Goal: Book appointment/travel/reservation

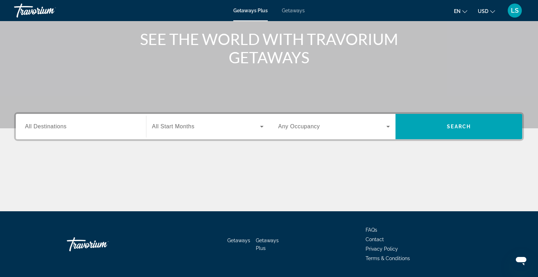
scroll to position [103, 0]
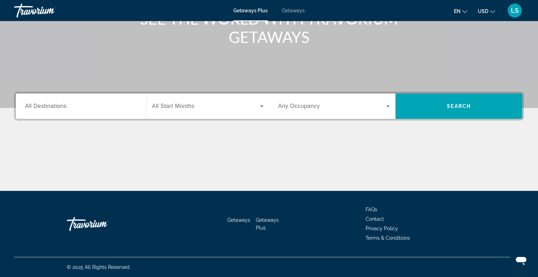
click at [88, 110] on input "Destination All Destinations" at bounding box center [81, 106] width 112 height 8
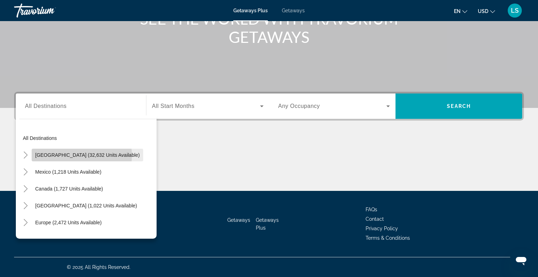
click at [82, 156] on span "[GEOGRAPHIC_DATA] (32,632 units available)" at bounding box center [87, 155] width 105 height 6
type input "**********"
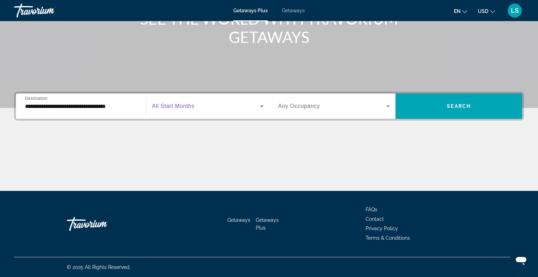
click at [251, 110] on span "Search widget" at bounding box center [206, 106] width 108 height 8
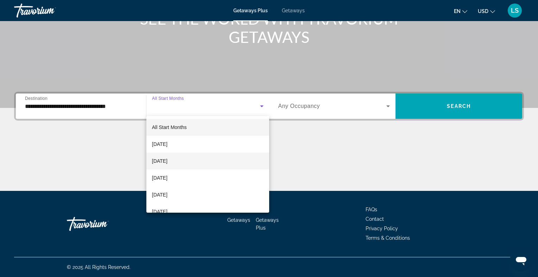
click at [185, 161] on mat-option "[DATE]" at bounding box center [207, 161] width 123 height 17
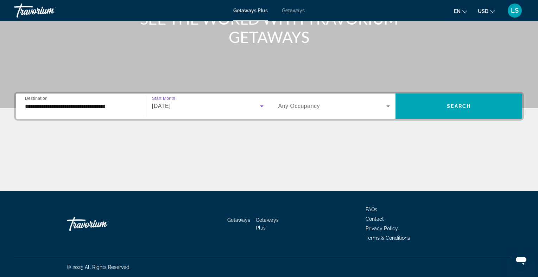
click at [362, 112] on div "Search widget" at bounding box center [335, 106] width 112 height 20
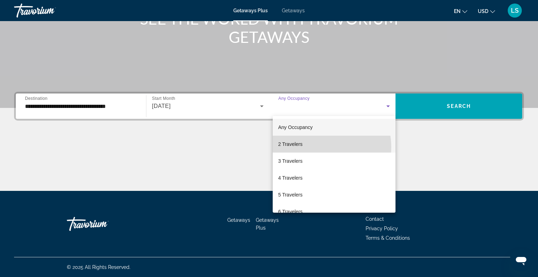
click at [321, 147] on mat-option "2 Travelers" at bounding box center [334, 144] width 123 height 17
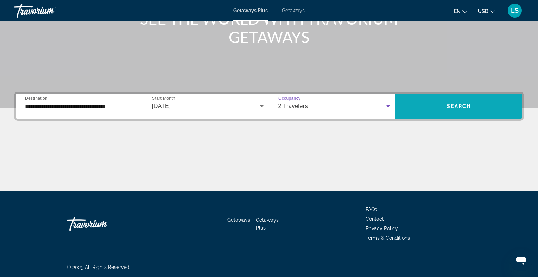
click at [431, 105] on span "Search widget" at bounding box center [459, 106] width 127 height 17
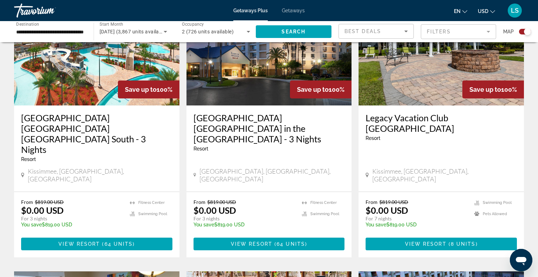
scroll to position [317, 0]
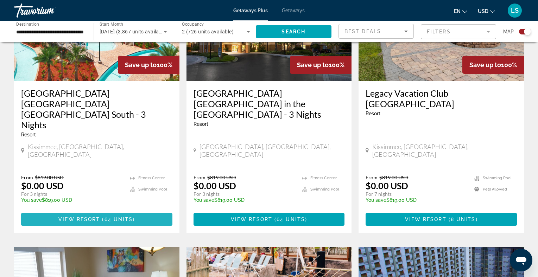
click at [85, 217] on span "View Resort" at bounding box center [79, 220] width 42 height 6
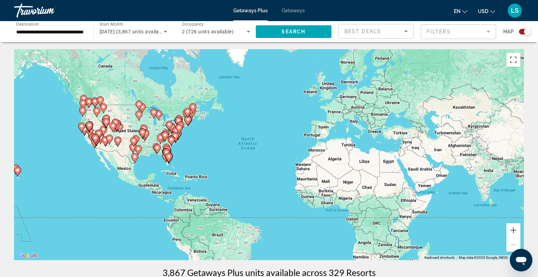
click at [120, 129] on gmp-advanced-marker "Main content" at bounding box center [116, 126] width 7 height 11
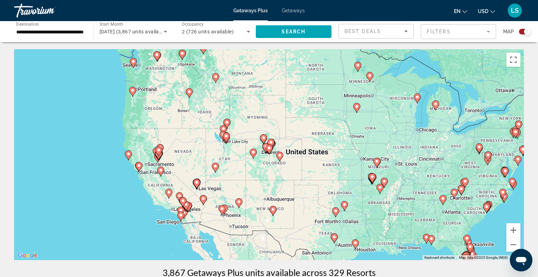
click at [280, 158] on icon "Main content" at bounding box center [279, 156] width 6 height 9
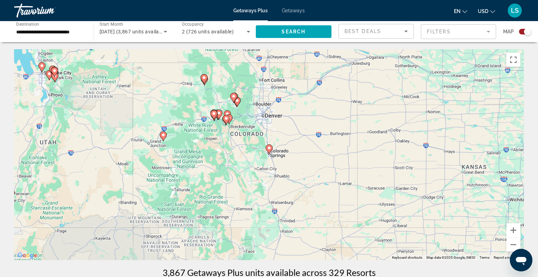
click at [225, 119] on image "Main content" at bounding box center [226, 119] width 4 height 4
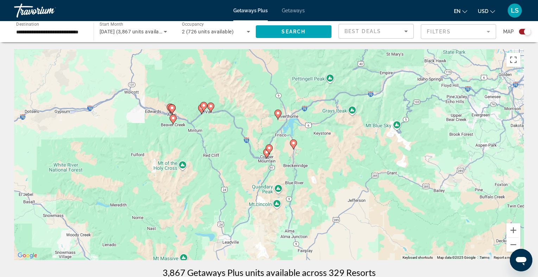
click at [203, 106] on image "Main content" at bounding box center [204, 106] width 4 height 4
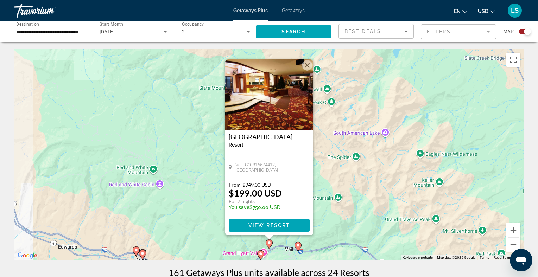
click at [307, 67] on button "Close" at bounding box center [307, 65] width 11 height 11
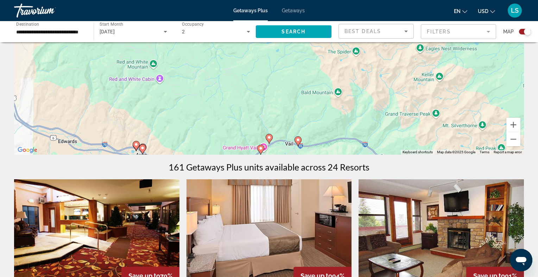
click at [201, 111] on div "To activate drag with keyboard, press Alt + Enter. Once in keyboard drag state,…" at bounding box center [269, 49] width 510 height 211
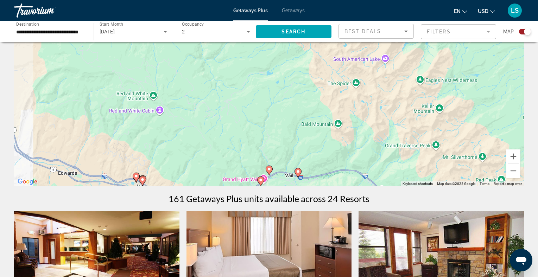
scroll to position [70, 0]
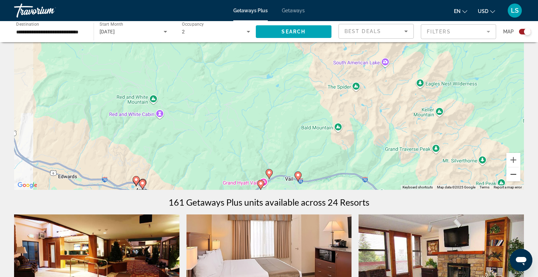
click at [514, 176] on button "Zoom out" at bounding box center [514, 175] width 14 height 14
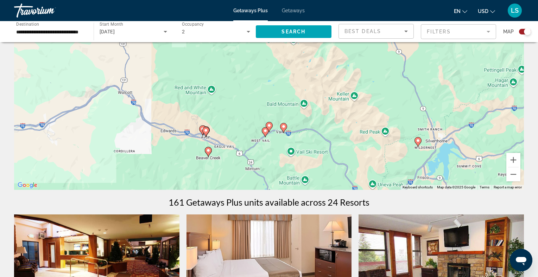
click at [267, 125] on icon "Main content" at bounding box center [269, 127] width 6 height 9
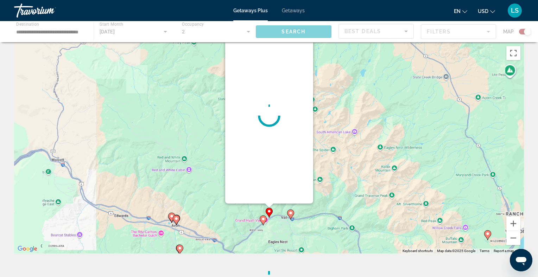
scroll to position [0, 0]
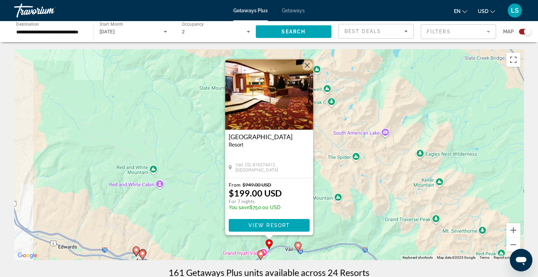
click at [306, 68] on button "Close" at bounding box center [307, 65] width 11 height 11
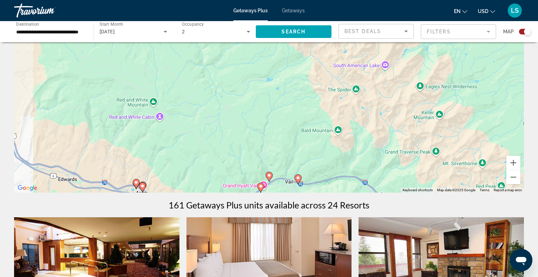
scroll to position [70, 0]
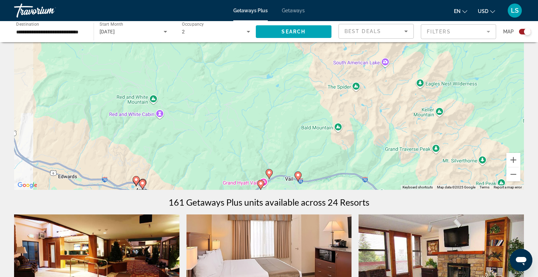
click at [260, 183] on image "Main content" at bounding box center [261, 184] width 4 height 4
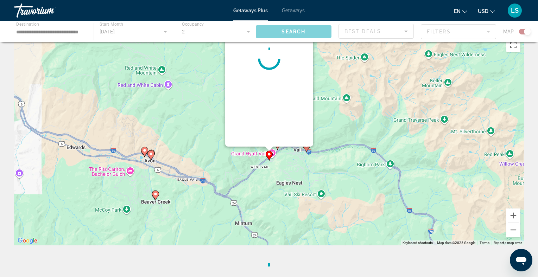
scroll to position [0, 0]
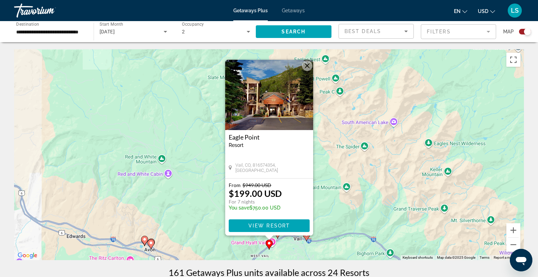
click at [307, 67] on button "Close" at bounding box center [307, 66] width 11 height 11
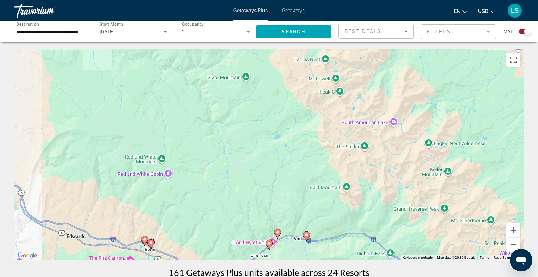
click at [153, 246] on icon "Main content" at bounding box center [151, 244] width 6 height 9
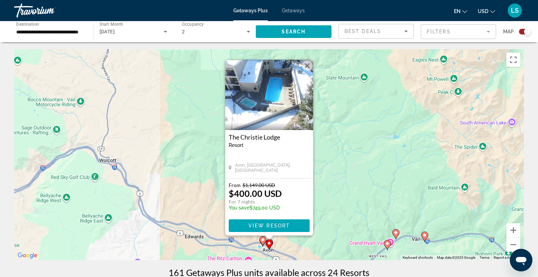
click at [308, 65] on button "Close" at bounding box center [307, 66] width 11 height 11
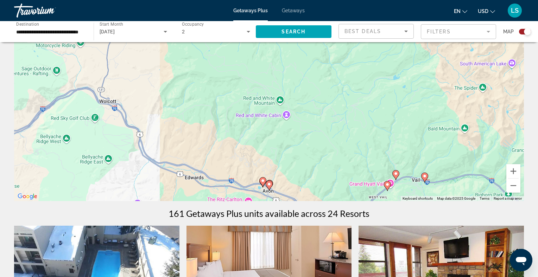
scroll to position [70, 0]
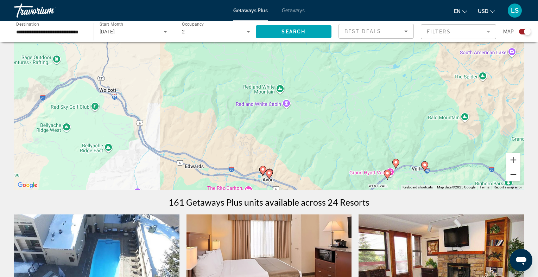
click at [513, 175] on button "Zoom out" at bounding box center [514, 175] width 14 height 14
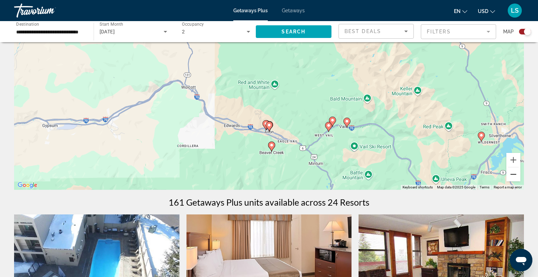
click at [513, 175] on button "Zoom out" at bounding box center [514, 175] width 14 height 14
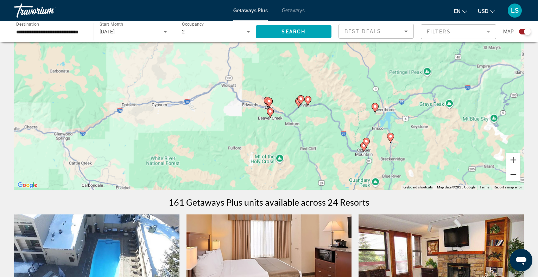
click at [513, 175] on button "Zoom out" at bounding box center [514, 175] width 14 height 14
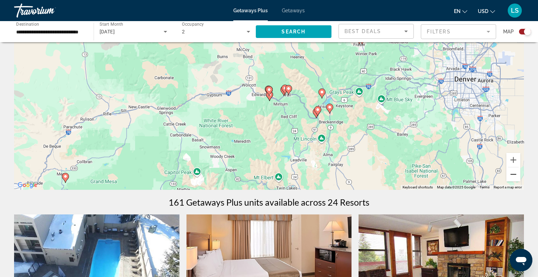
click at [513, 175] on button "Zoom out" at bounding box center [514, 175] width 14 height 14
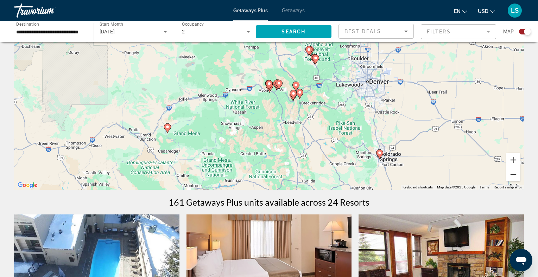
click at [513, 175] on button "Zoom out" at bounding box center [514, 175] width 14 height 14
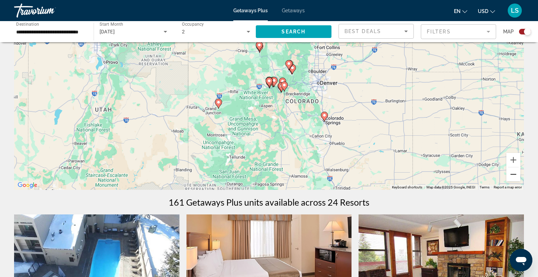
click at [513, 175] on button "Zoom out" at bounding box center [514, 175] width 14 height 14
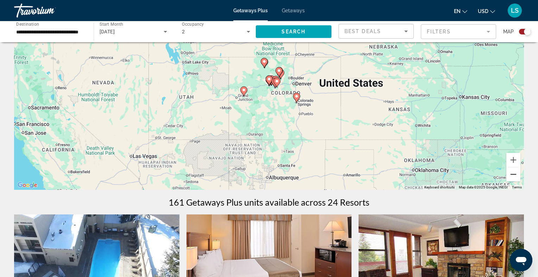
click at [515, 179] on button "Zoom out" at bounding box center [514, 175] width 14 height 14
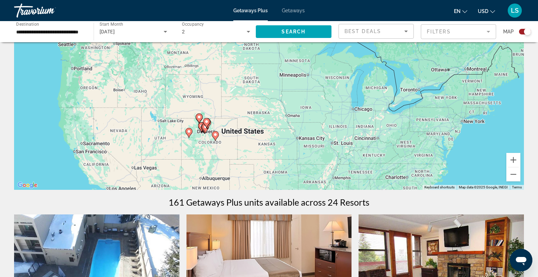
drag, startPoint x: 381, startPoint y: 121, endPoint x: 316, endPoint y: 163, distance: 77.1
click at [316, 163] on div "To activate drag with keyboard, press Alt + Enter. Once in keyboard drag state,…" at bounding box center [269, 84] width 510 height 211
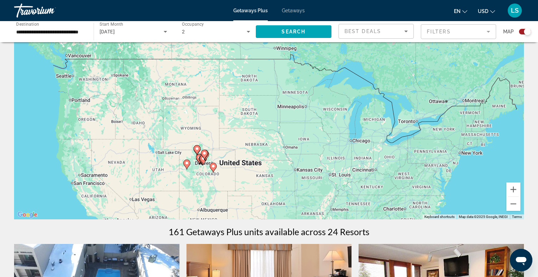
scroll to position [35, 0]
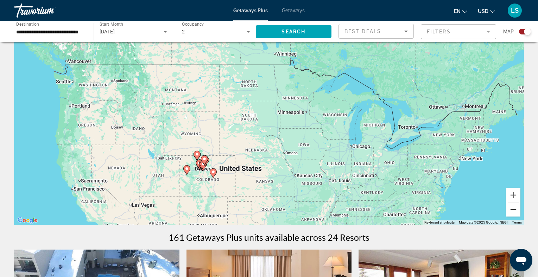
click at [515, 213] on button "Zoom out" at bounding box center [514, 210] width 14 height 14
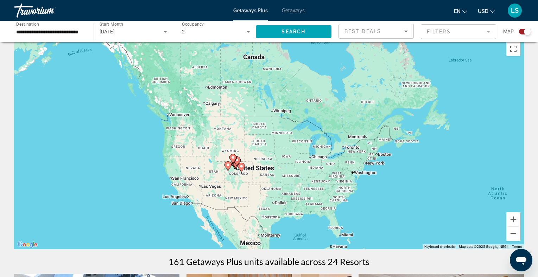
scroll to position [0, 0]
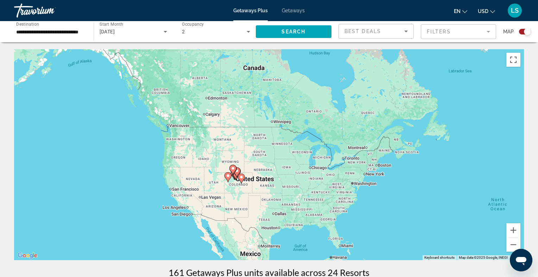
click at [68, 33] on input "**********" at bounding box center [50, 32] width 68 height 8
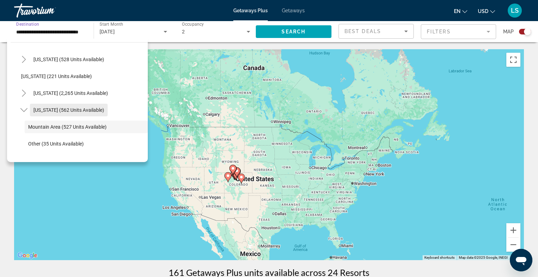
scroll to position [24, 0]
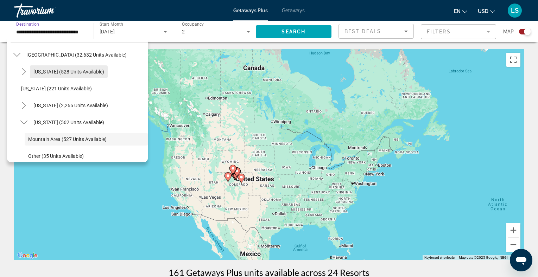
click at [83, 71] on span "[US_STATE] (528 units available)" at bounding box center [68, 72] width 71 height 6
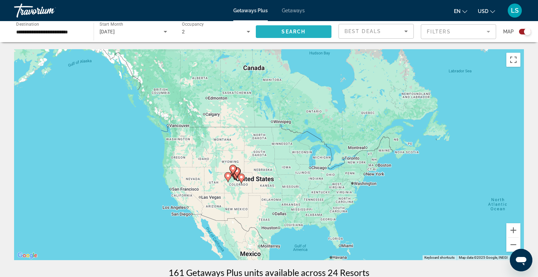
click at [303, 30] on span "Search" at bounding box center [294, 32] width 24 height 6
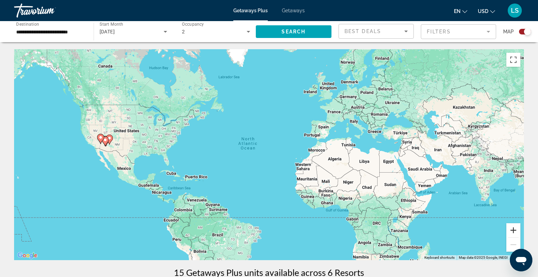
click at [513, 229] on button "Zoom in" at bounding box center [514, 231] width 14 height 14
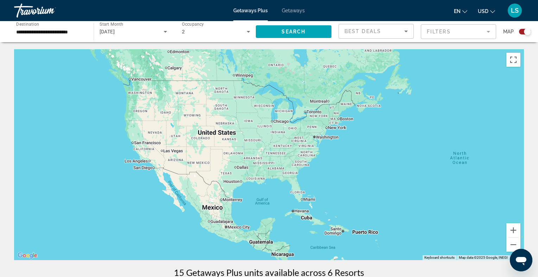
drag, startPoint x: 178, startPoint y: 150, endPoint x: 412, endPoint y: 176, distance: 235.9
click at [412, 176] on div "Main content" at bounding box center [269, 154] width 510 height 211
click at [514, 231] on button "Zoom in" at bounding box center [514, 231] width 14 height 14
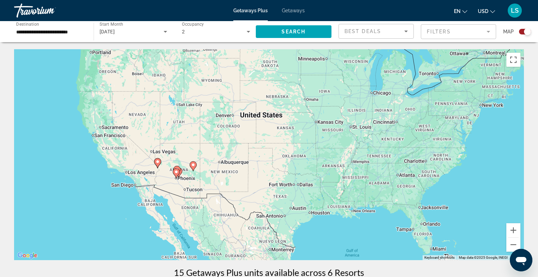
drag, startPoint x: 255, startPoint y: 167, endPoint x: 373, endPoint y: 174, distance: 118.5
click at [373, 174] on div "To activate drag with keyboard, press Alt + Enter. Once in keyboard drag state,…" at bounding box center [269, 154] width 510 height 211
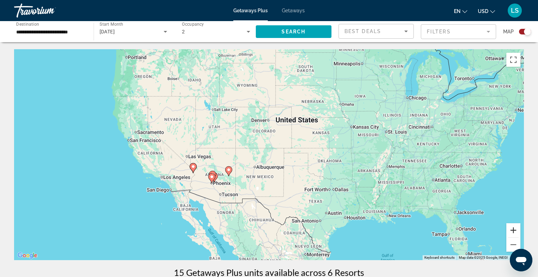
click at [514, 231] on button "Zoom in" at bounding box center [514, 231] width 14 height 14
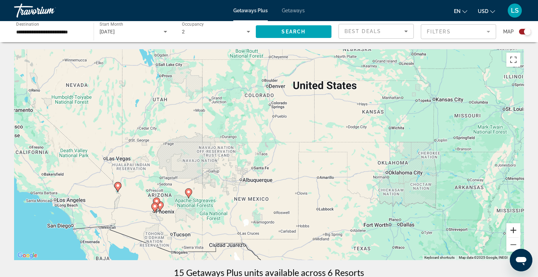
click at [513, 231] on button "Zoom in" at bounding box center [514, 231] width 14 height 14
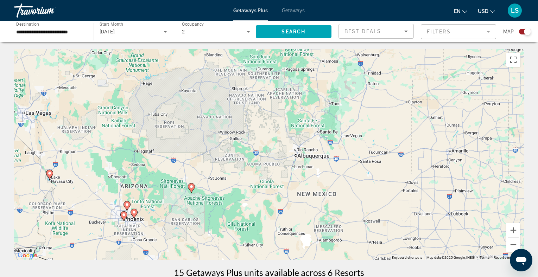
drag, startPoint x: 305, startPoint y: 174, endPoint x: 390, endPoint y: 124, distance: 98.3
click at [390, 124] on div "To activate drag with keyboard, press Alt + Enter. Once in keyboard drag state,…" at bounding box center [269, 154] width 510 height 211
click at [123, 216] on image "Main content" at bounding box center [124, 215] width 4 height 4
type input "**********"
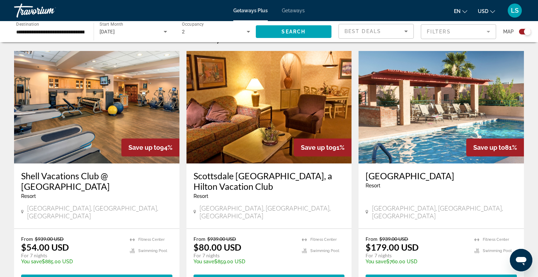
scroll to position [200, 0]
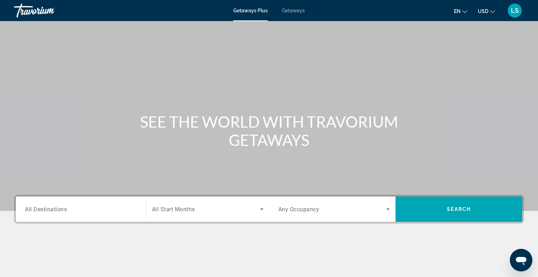
click at [83, 210] on input "Destination All Destinations" at bounding box center [81, 210] width 112 height 8
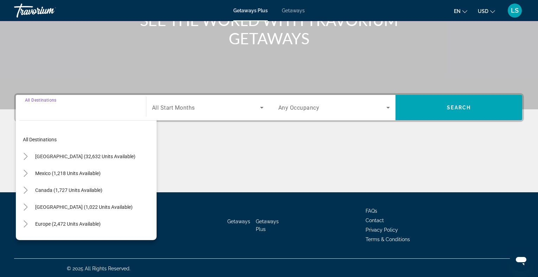
scroll to position [103, 0]
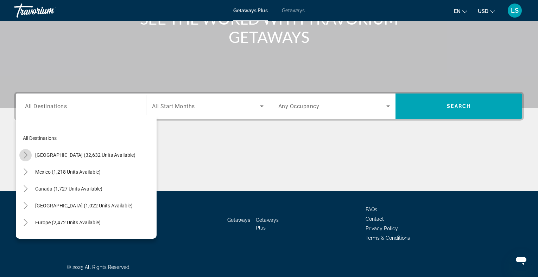
click at [26, 155] on icon "Toggle United States (32,632 units available)" at bounding box center [26, 155] width 4 height 7
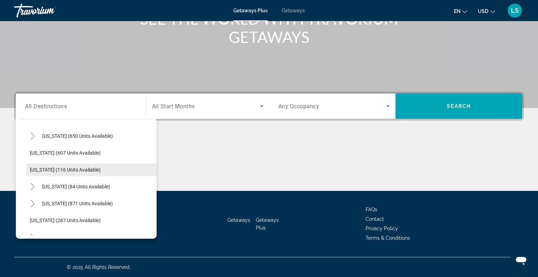
click at [72, 169] on span "[US_STATE] (116 units available)" at bounding box center [65, 170] width 71 height 6
type input "**********"
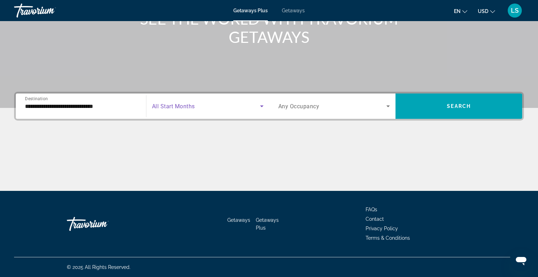
click at [255, 105] on span "Search widget" at bounding box center [206, 106] width 108 height 8
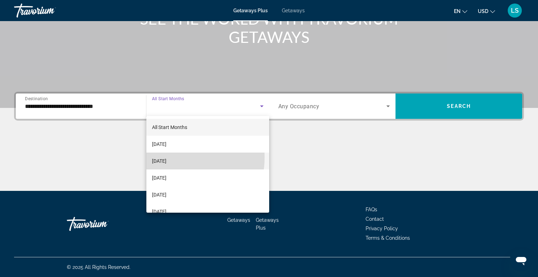
click at [167, 158] on span "[DATE]" at bounding box center [159, 161] width 14 height 8
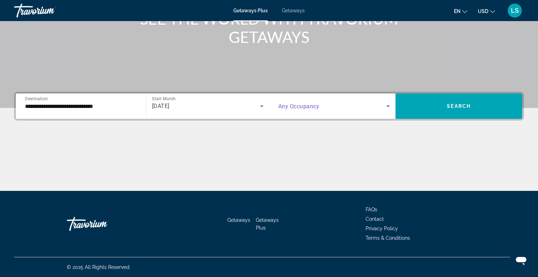
click at [371, 105] on span "Search widget" at bounding box center [333, 106] width 108 height 8
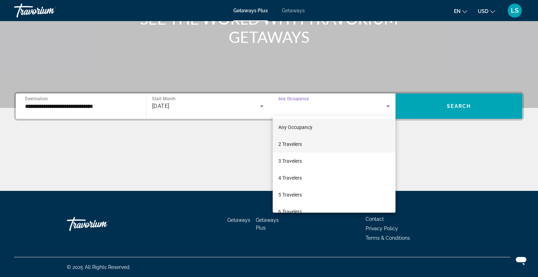
click at [309, 146] on mat-option "2 Travelers" at bounding box center [334, 144] width 123 height 17
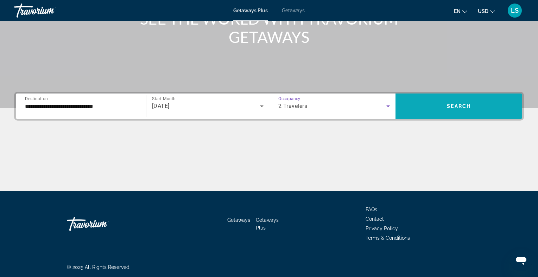
click at [461, 107] on span "Search" at bounding box center [459, 107] width 24 height 6
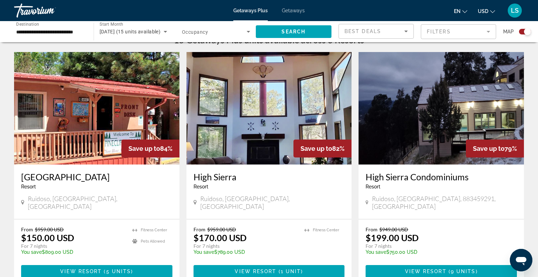
scroll to position [221, 0]
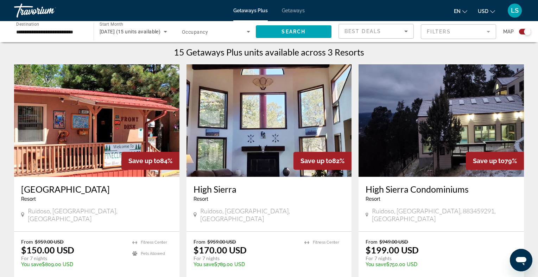
click at [58, 26] on div "**********" at bounding box center [50, 32] width 68 height 20
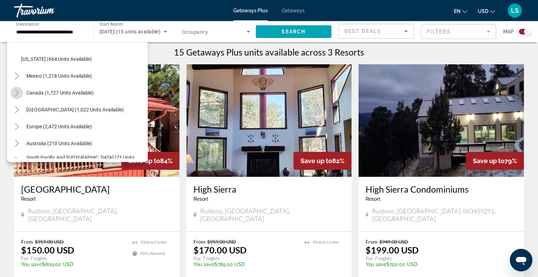
scroll to position [0, 0]
click at [15, 91] on icon "Toggle Canada (1,727 units available)" at bounding box center [16, 92] width 7 height 7
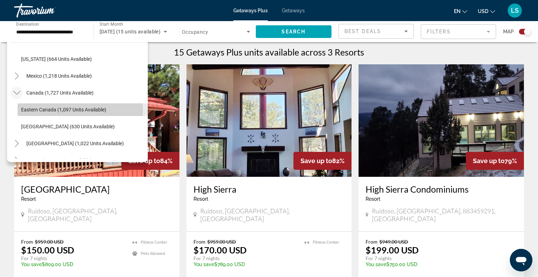
click at [60, 111] on span "Eastern Canada (1,097 units available)" at bounding box center [63, 110] width 85 height 6
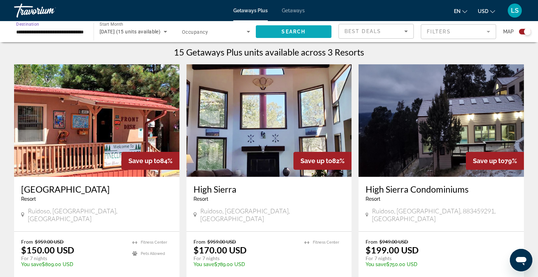
click at [290, 31] on span "Search" at bounding box center [294, 32] width 24 height 6
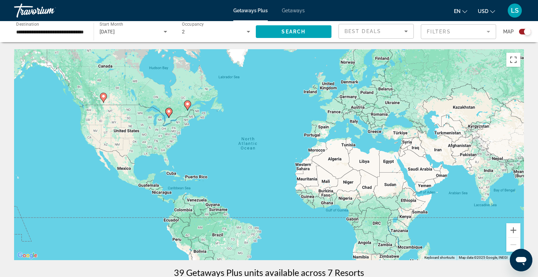
click at [62, 29] on input "**********" at bounding box center [50, 32] width 68 height 8
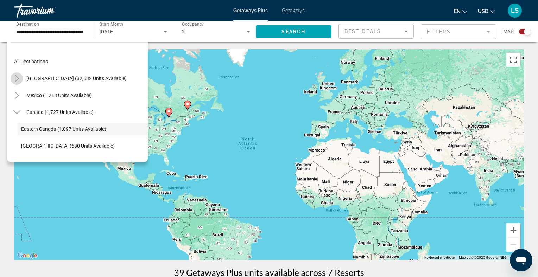
click at [17, 78] on icon "Toggle United States (32,632 units available)" at bounding box center [16, 78] width 7 height 7
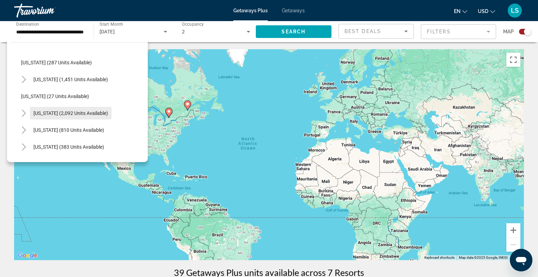
scroll to position [455, 0]
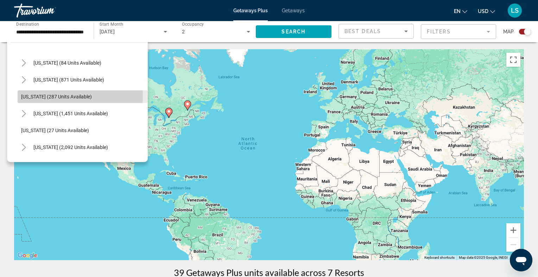
click at [57, 97] on span "[US_STATE] (287 units available)" at bounding box center [56, 97] width 71 height 6
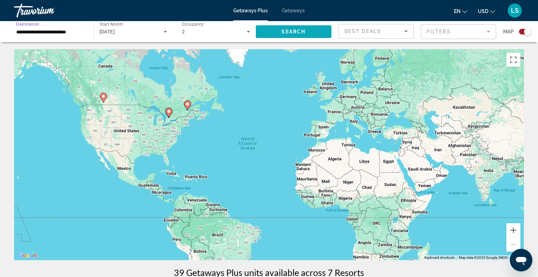
click at [293, 33] on span "Search" at bounding box center [294, 32] width 24 height 6
click at [79, 32] on input "**********" at bounding box center [50, 32] width 68 height 8
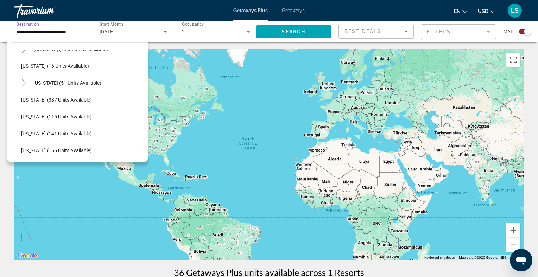
scroll to position [60, 0]
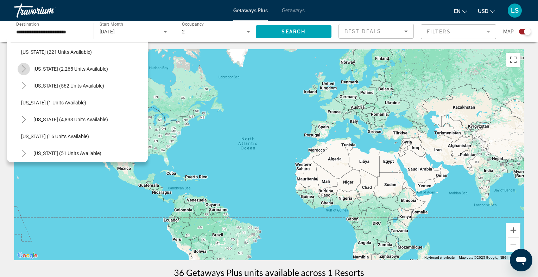
click at [25, 70] on icon "Toggle California (2,265 units available)" at bounding box center [24, 68] width 4 height 7
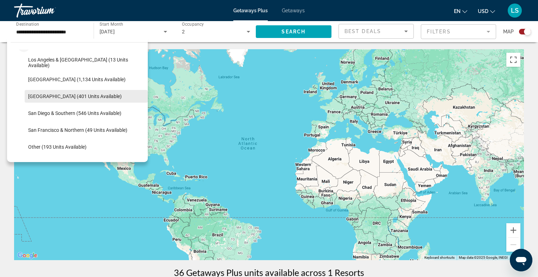
scroll to position [95, 0]
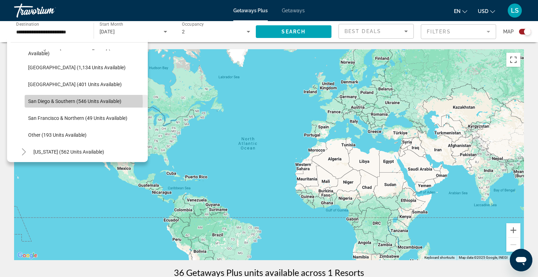
click at [77, 102] on span "San Diego & Southern (546 units available)" at bounding box center [74, 102] width 93 height 6
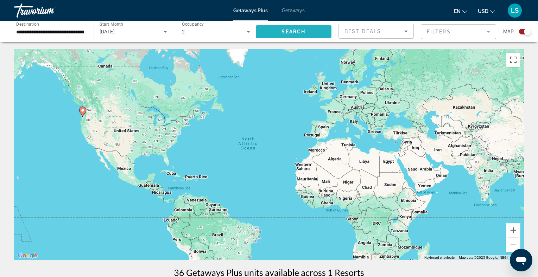
click at [288, 31] on span "Search" at bounding box center [294, 32] width 24 height 6
click at [75, 31] on input "**********" at bounding box center [50, 32] width 68 height 8
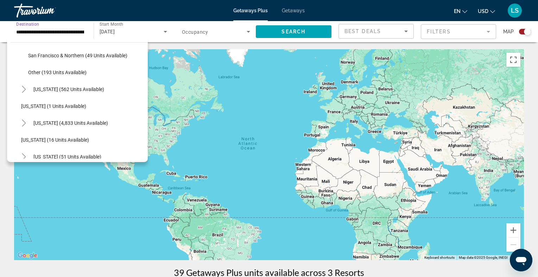
scroll to position [163, 0]
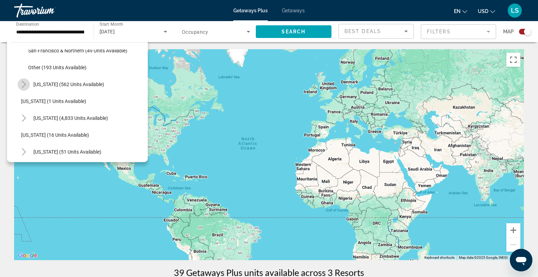
click at [24, 83] on icon "Toggle Colorado (562 units available)" at bounding box center [24, 84] width 4 height 7
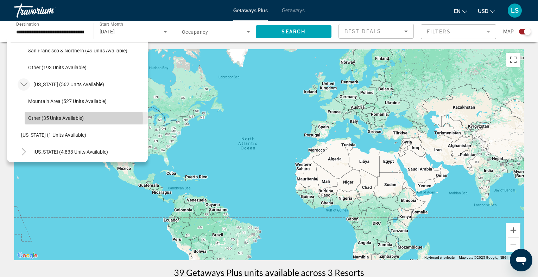
click at [59, 119] on span "Other (35 units available)" at bounding box center [56, 118] width 56 height 6
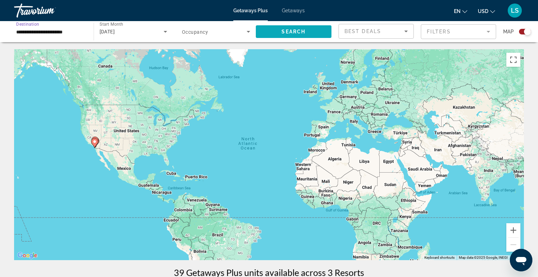
click at [290, 27] on span "Search widget" at bounding box center [294, 31] width 76 height 17
click at [52, 31] on input "**********" at bounding box center [50, 32] width 68 height 8
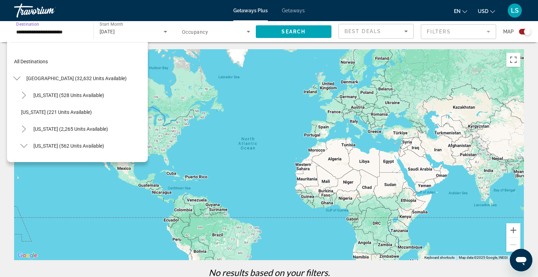
scroll to position [76, 0]
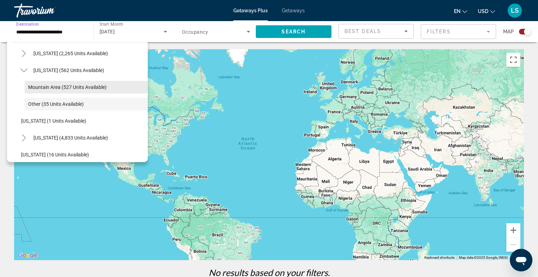
click at [61, 87] on span "Mountain Area (527 units available)" at bounding box center [67, 88] width 79 height 6
type input "**********"
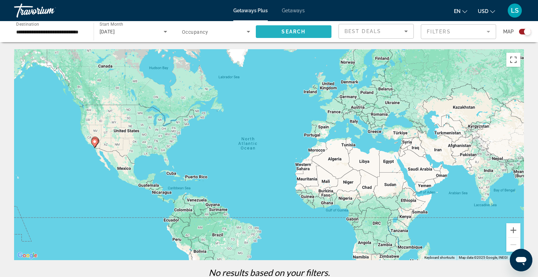
click at [281, 31] on span "Search widget" at bounding box center [294, 31] width 76 height 17
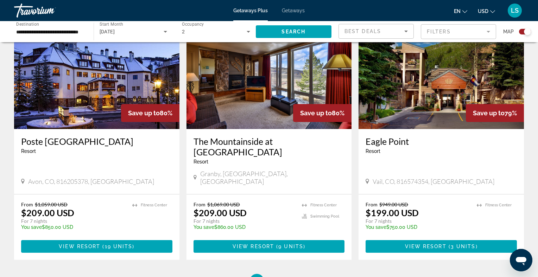
scroll to position [1101, 0]
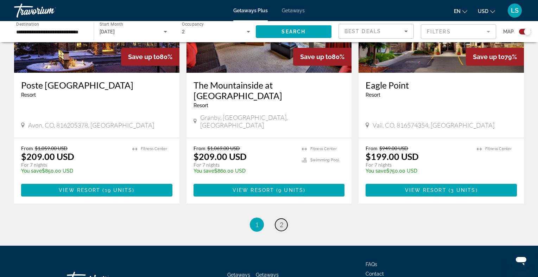
click at [279, 219] on link "page 2" at bounding box center [281, 225] width 12 height 12
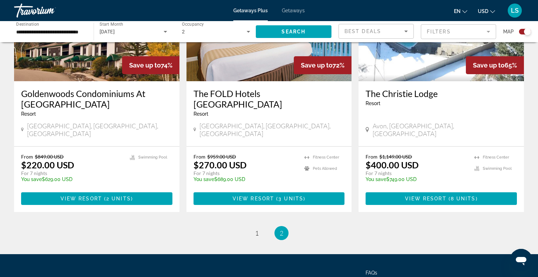
scroll to position [1112, 0]
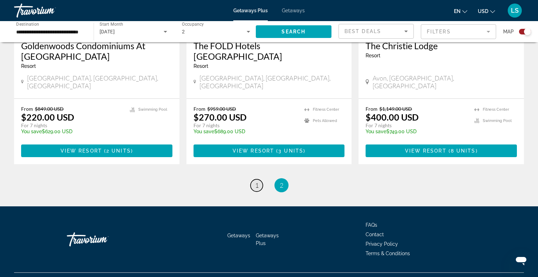
click at [257, 182] on span "1" at bounding box center [257, 186] width 4 height 8
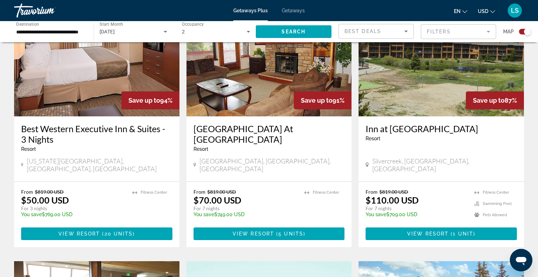
scroll to position [282, 0]
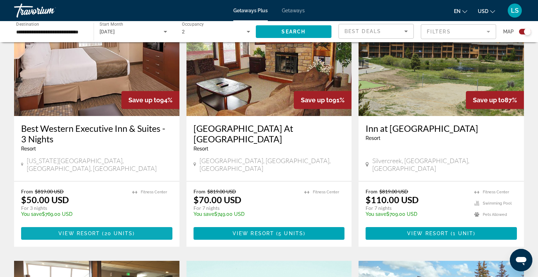
click at [87, 231] on span "View Resort" at bounding box center [79, 234] width 42 height 6
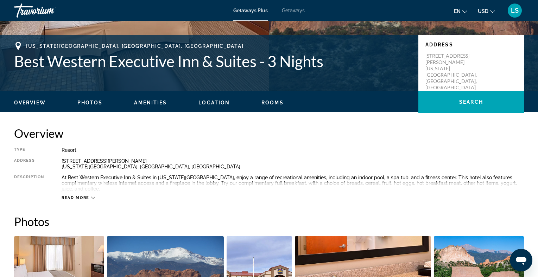
scroll to position [141, 0]
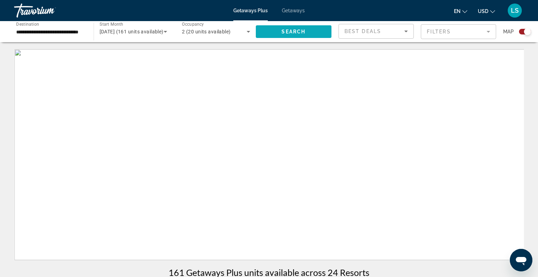
click at [300, 34] on span "Search" at bounding box center [294, 32] width 24 height 6
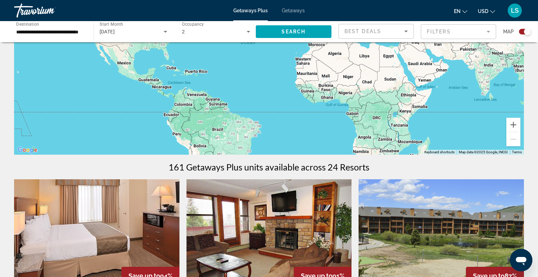
scroll to position [282, 0]
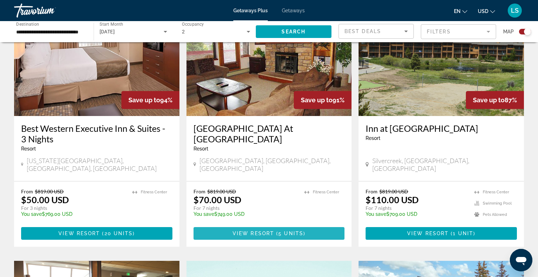
click at [265, 231] on span "View Resort" at bounding box center [254, 234] width 42 height 6
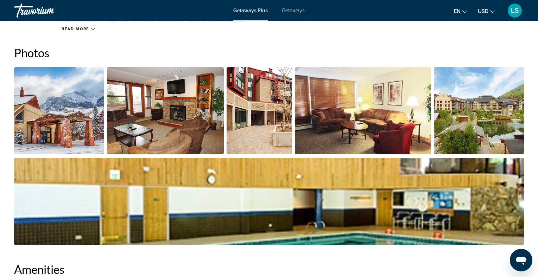
scroll to position [282, 0]
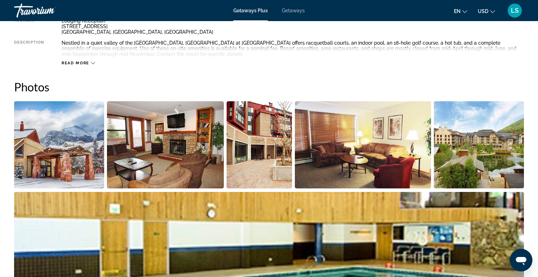
click at [82, 61] on span "Read more" at bounding box center [76, 63] width 28 height 5
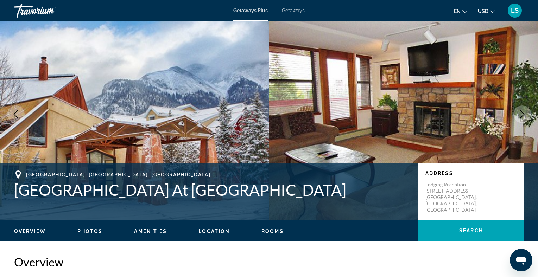
scroll to position [0, 0]
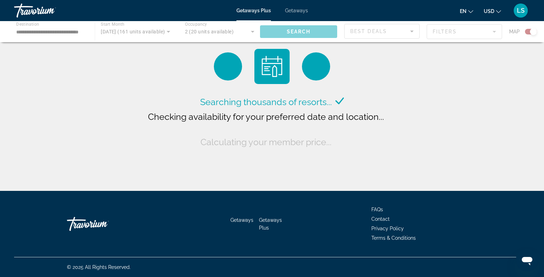
click at [62, 25] on div "Main content" at bounding box center [272, 31] width 544 height 21
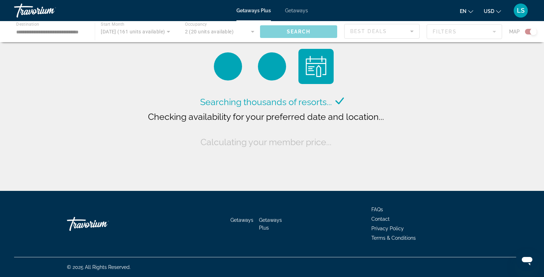
click at [67, 31] on div "Main content" at bounding box center [272, 31] width 544 height 21
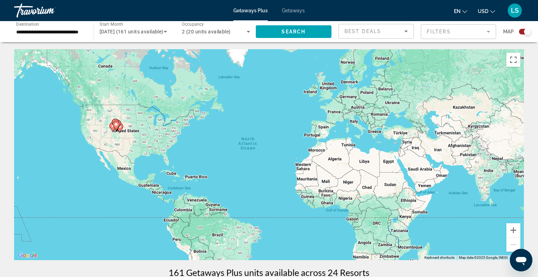
click at [70, 30] on input "**********" at bounding box center [50, 32] width 68 height 8
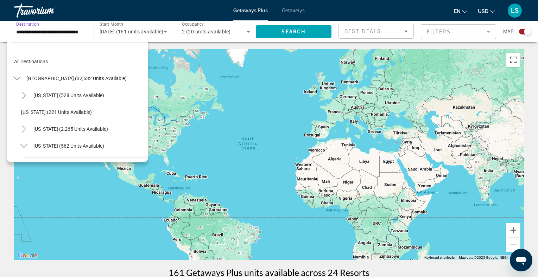
scroll to position [59, 0]
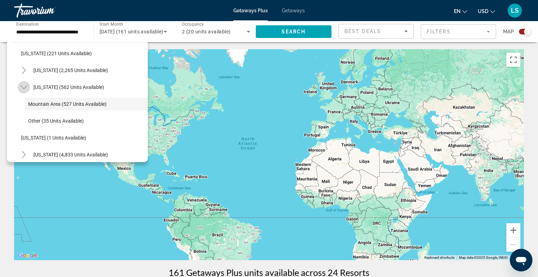
click at [22, 85] on icon "Toggle Colorado (562 units available)" at bounding box center [23, 87] width 7 height 7
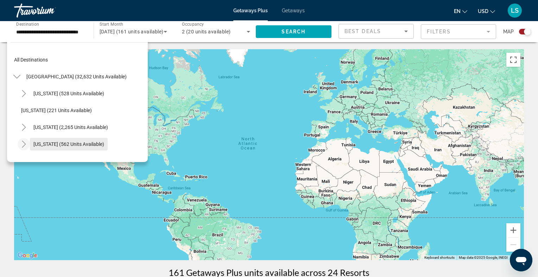
scroll to position [0, 0]
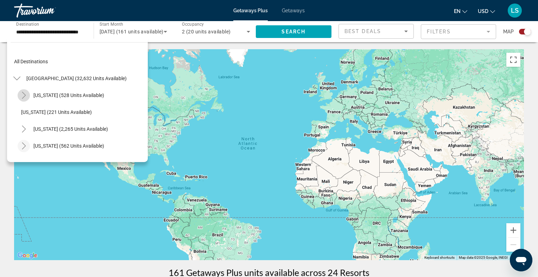
click at [24, 95] on icon "Toggle Arizona (528 units available)" at bounding box center [23, 95] width 7 height 7
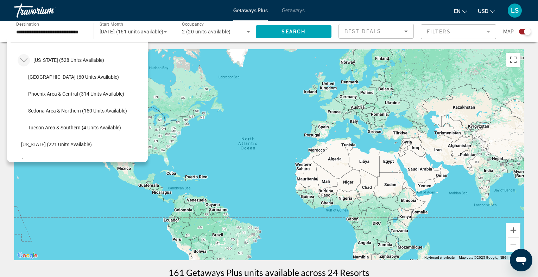
scroll to position [70, 0]
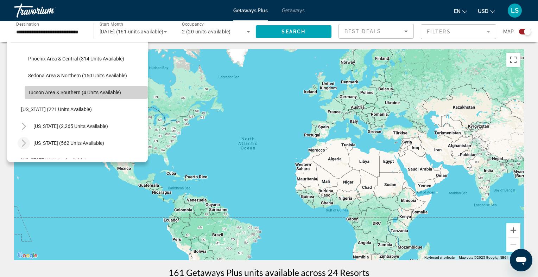
click at [103, 92] on span "Tucson Area & Southern (4 units available)" at bounding box center [74, 93] width 93 height 6
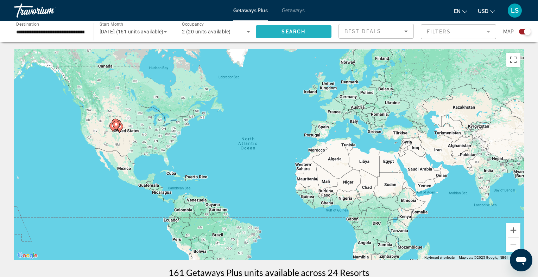
click at [278, 31] on span "Search widget" at bounding box center [294, 31] width 76 height 17
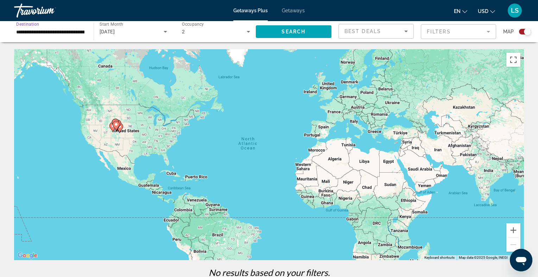
click at [59, 30] on input "**********" at bounding box center [50, 32] width 68 height 8
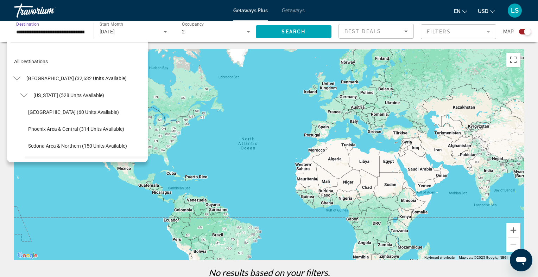
scroll to position [59, 0]
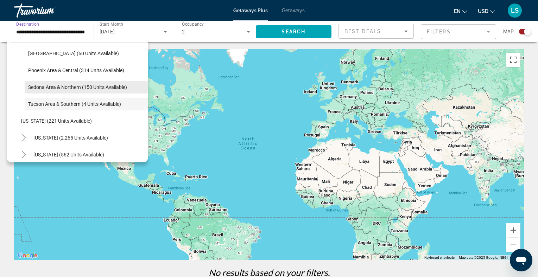
click at [70, 86] on span "Sedona Area & Northern (150 units available)" at bounding box center [77, 88] width 99 height 6
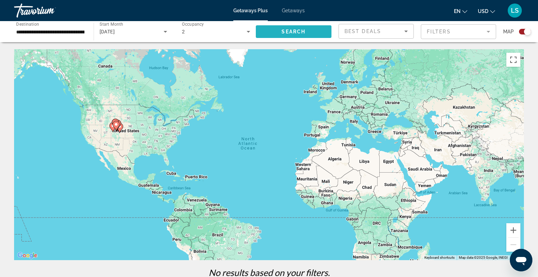
click at [304, 30] on span "Search" at bounding box center [294, 32] width 24 height 6
click at [72, 28] on input "**********" at bounding box center [50, 32] width 68 height 8
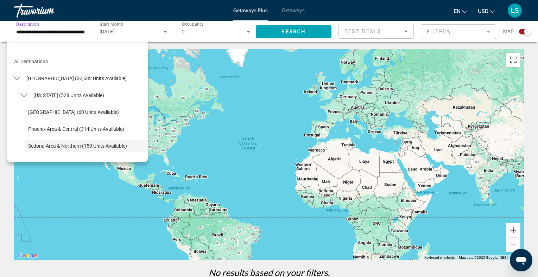
scroll to position [42, 0]
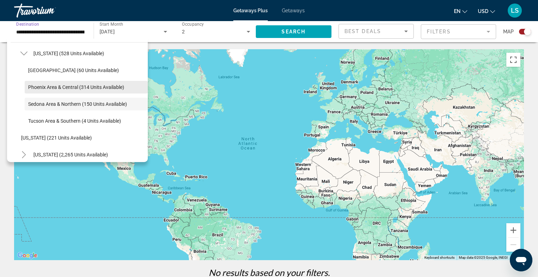
click at [102, 89] on span "Phoenix Area & Central (314 units available)" at bounding box center [76, 88] width 96 height 6
type input "**********"
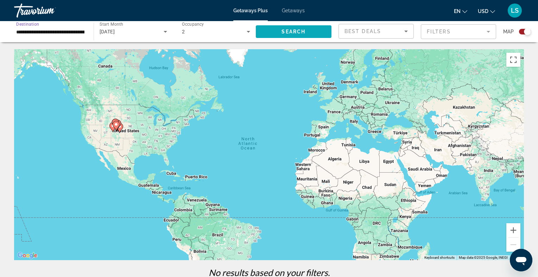
click at [296, 29] on span "Search widget" at bounding box center [294, 31] width 76 height 17
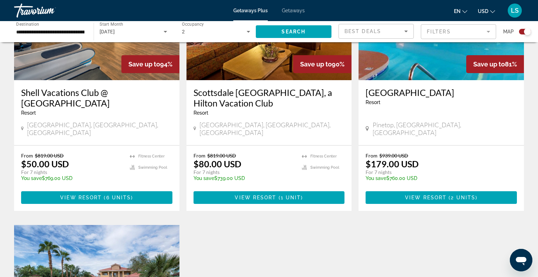
scroll to position [274, 0]
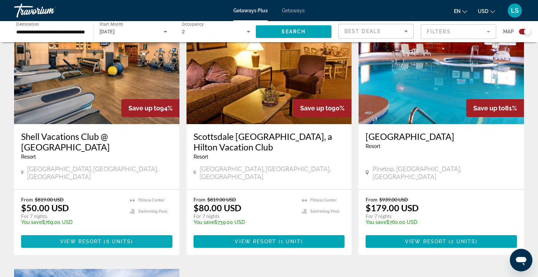
click at [99, 233] on span "Main content" at bounding box center [96, 241] width 151 height 17
